Goal: Information Seeking & Learning: Learn about a topic

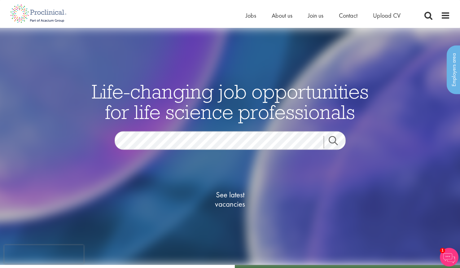
click at [335, 137] on link "Search" at bounding box center [337, 142] width 27 height 12
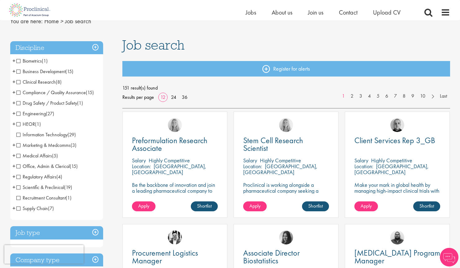
scroll to position [29, 0]
click at [19, 186] on span "Scientific & Preclinical" at bounding box center [40, 187] width 48 height 7
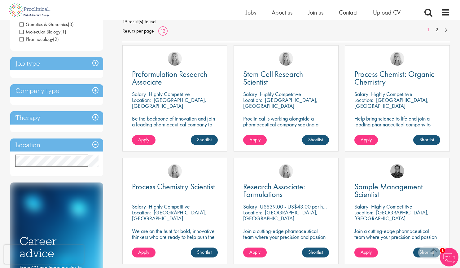
scroll to position [81, 0]
